Goal: Information Seeking & Learning: Understand process/instructions

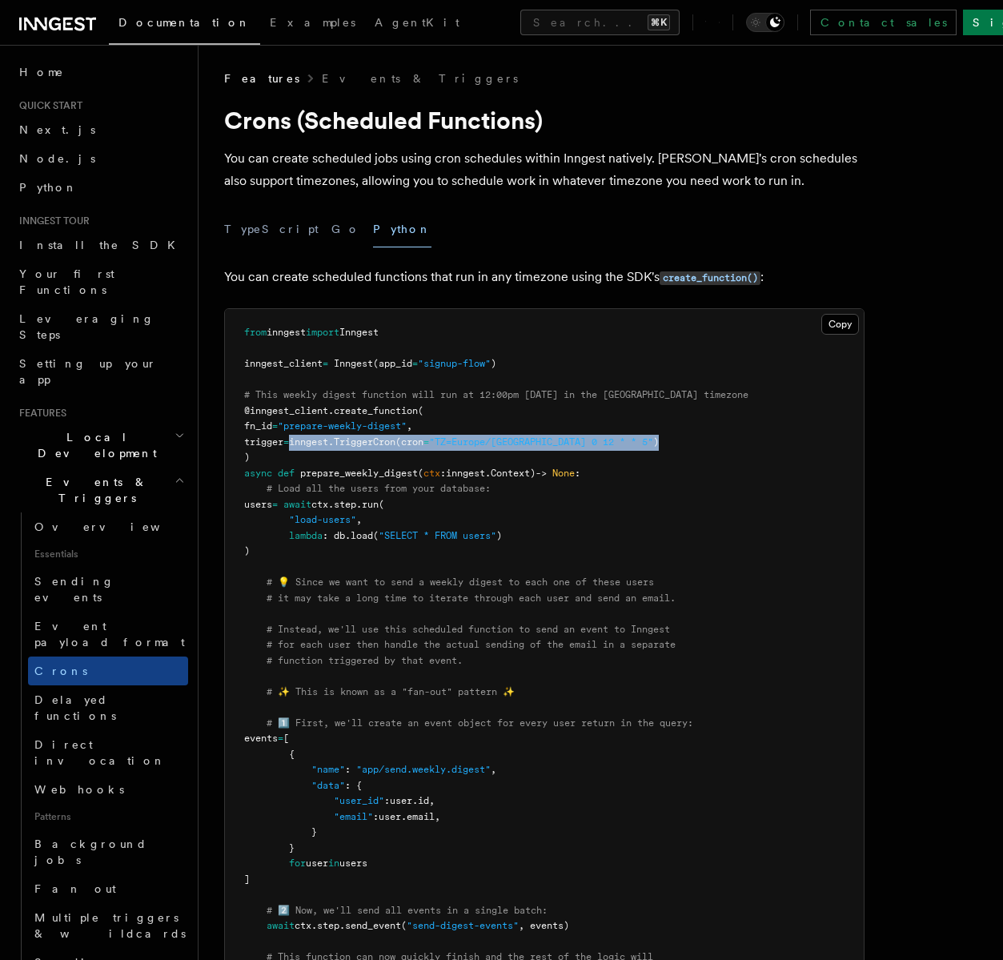
drag, startPoint x: 315, startPoint y: 441, endPoint x: 623, endPoint y: 437, distance: 308.9
click at [623, 437] on span "trigger = inngest. TriggerCron (cron = "TZ=Europe/Paris 0 12 * * 5" )" at bounding box center [451, 441] width 415 height 11
click at [653, 437] on span ")" at bounding box center [656, 441] width 6 height 11
click at [395, 439] on span "TriggerCron" at bounding box center [365, 441] width 62 height 11
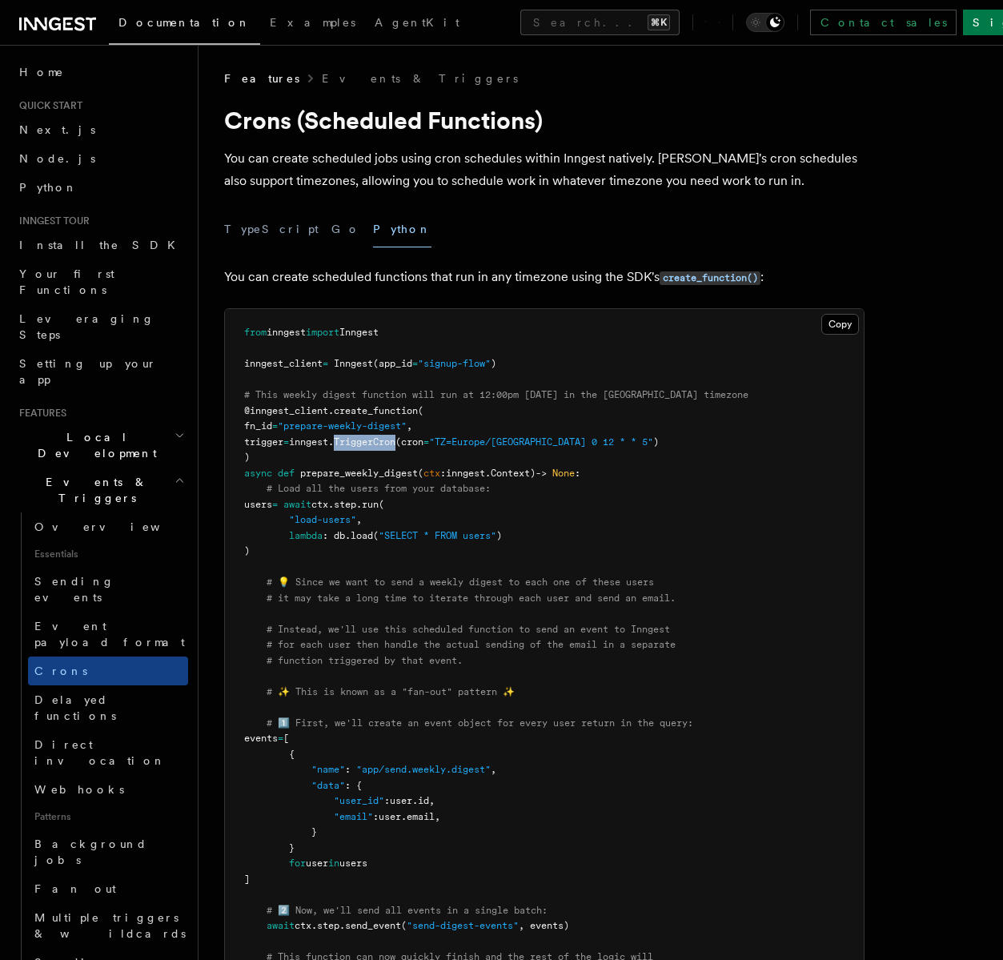
copy span "TriggerCron"
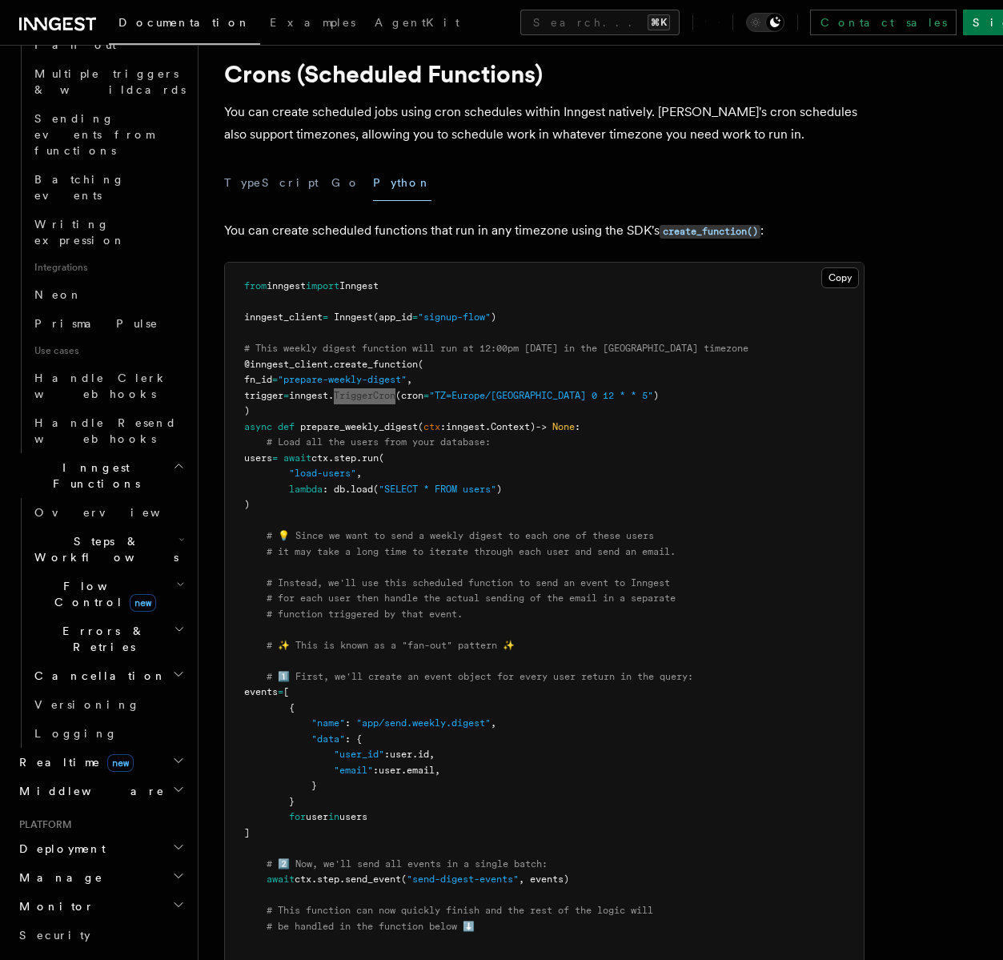
scroll to position [928, 0]
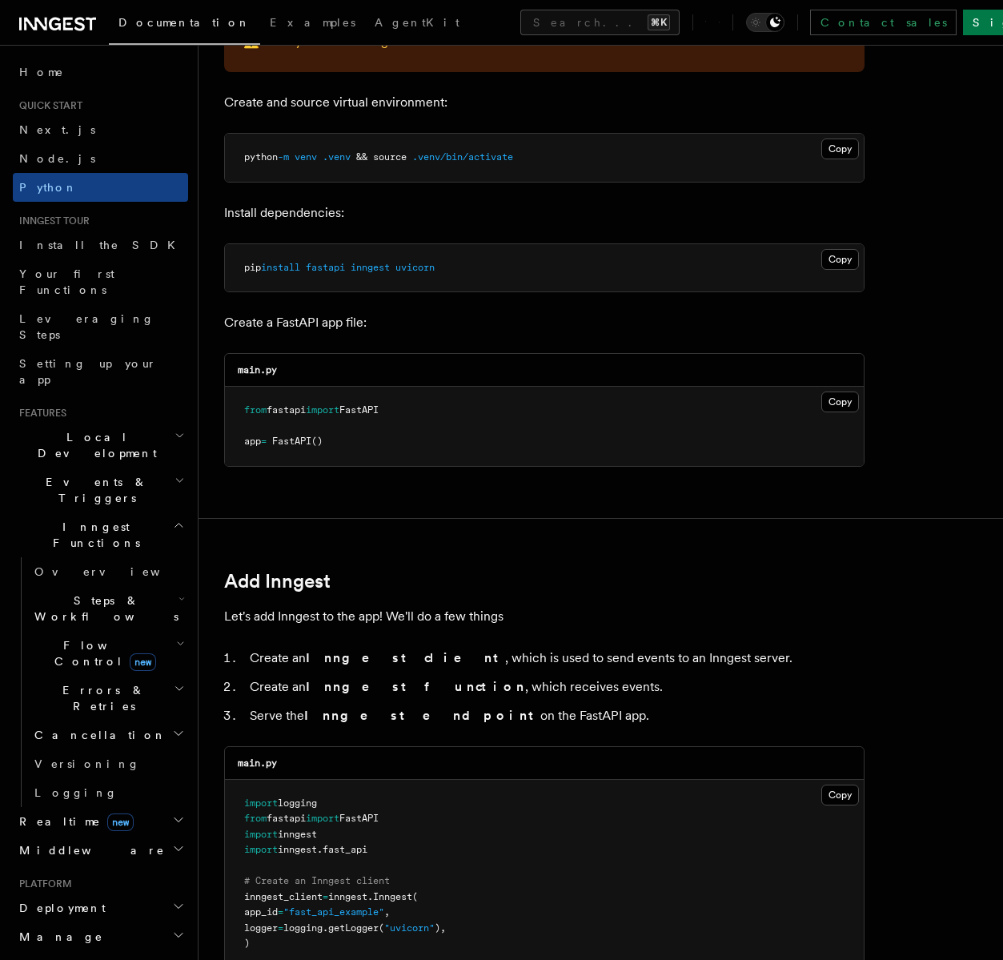
scroll to position [888, 0]
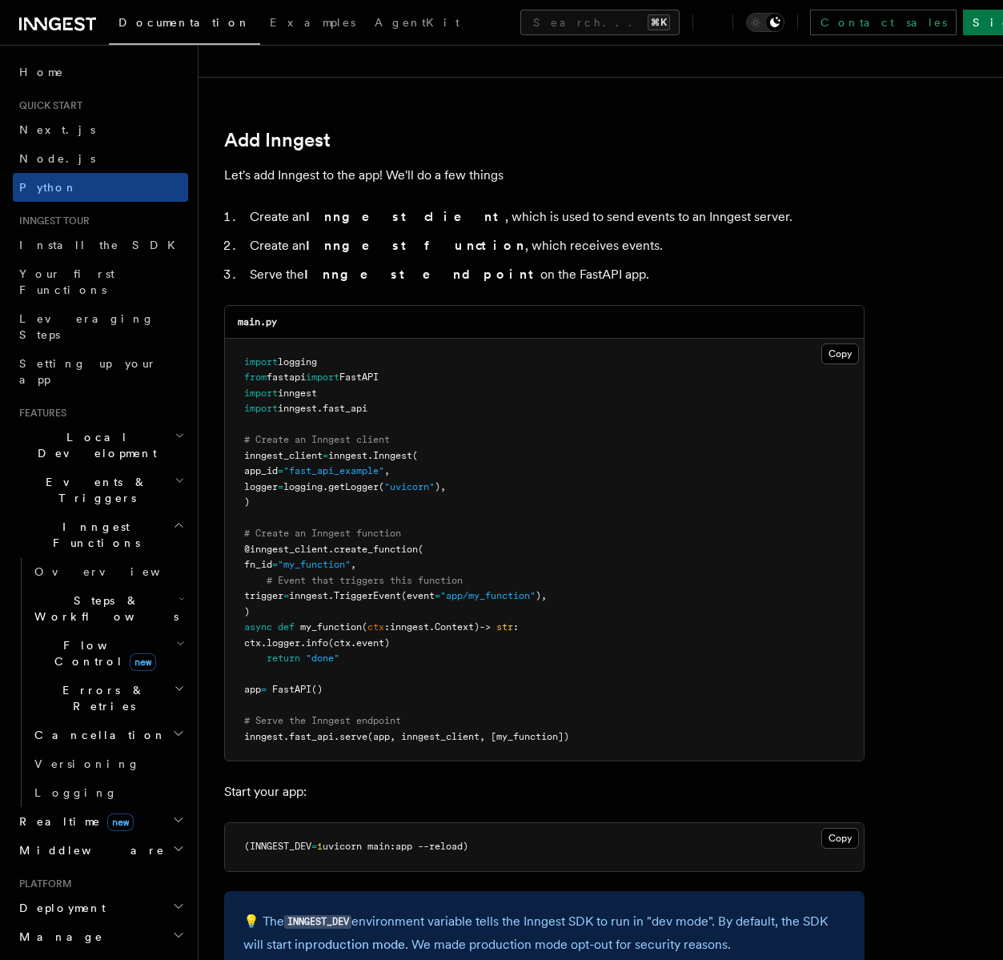
click at [319, 739] on span "fast_api" at bounding box center [311, 736] width 45 height 11
drag, startPoint x: 385, startPoint y: 406, endPoint x: 242, endPoint y: 407, distance: 142.5
click at [242, 407] on pre "import logging from fastapi import FastAPI import inngest import inngest . fast…" at bounding box center [544, 550] width 639 height 423
copy span "import inngest . fast_api"
